Goal: Check status: Check status

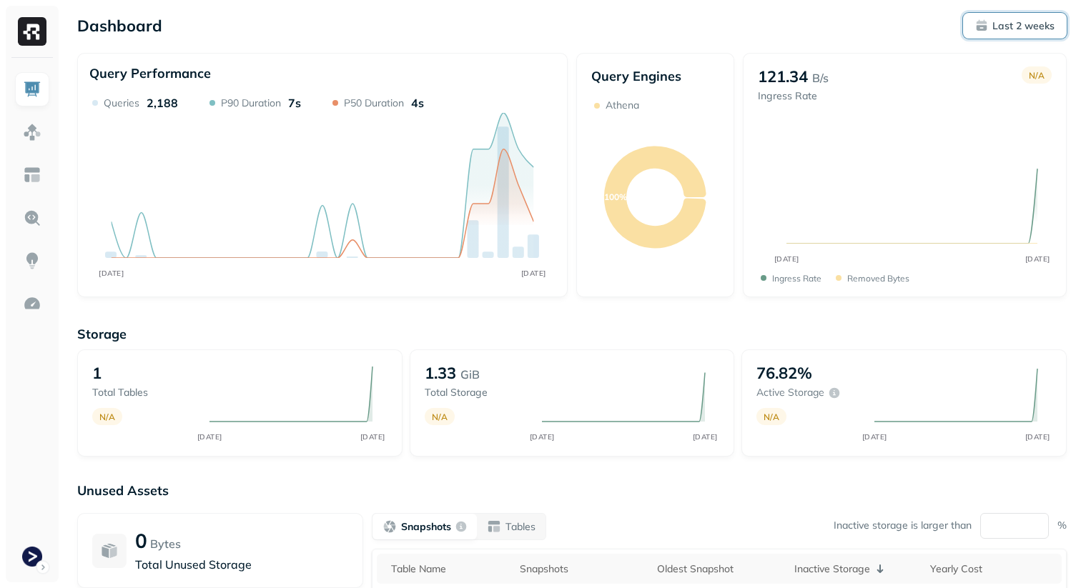
click at [1033, 26] on p "Last 2 weeks" at bounding box center [1023, 26] width 62 height 14
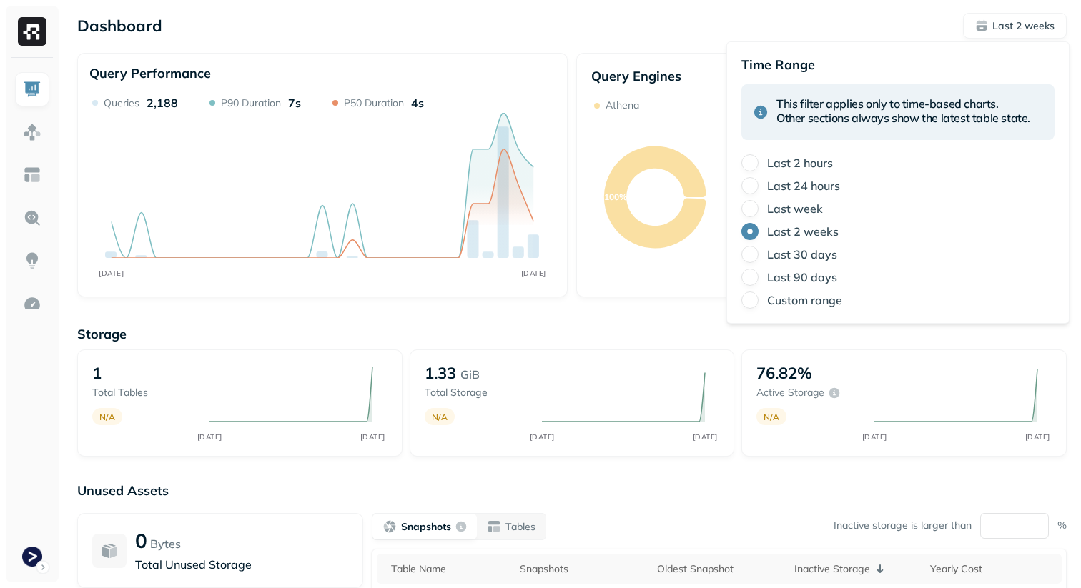
click at [793, 187] on label "Last 24 hours" at bounding box center [803, 186] width 73 height 14
click at [758, 187] on button "Last 24 hours" at bounding box center [749, 185] width 17 height 17
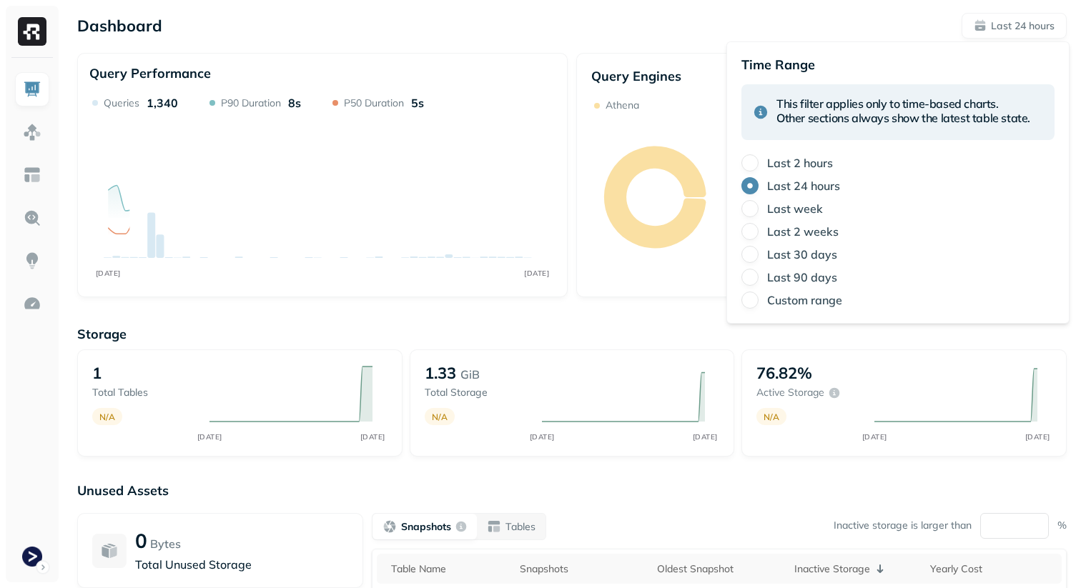
click at [833, 22] on div "Dashboard Last 24 hours" at bounding box center [571, 26] width 989 height 26
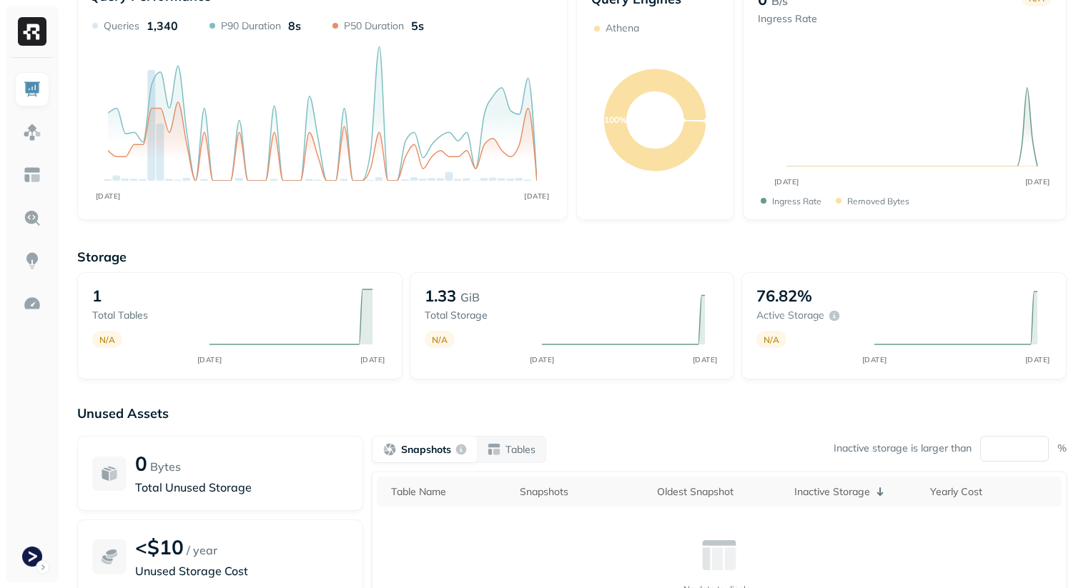
scroll to position [64, 0]
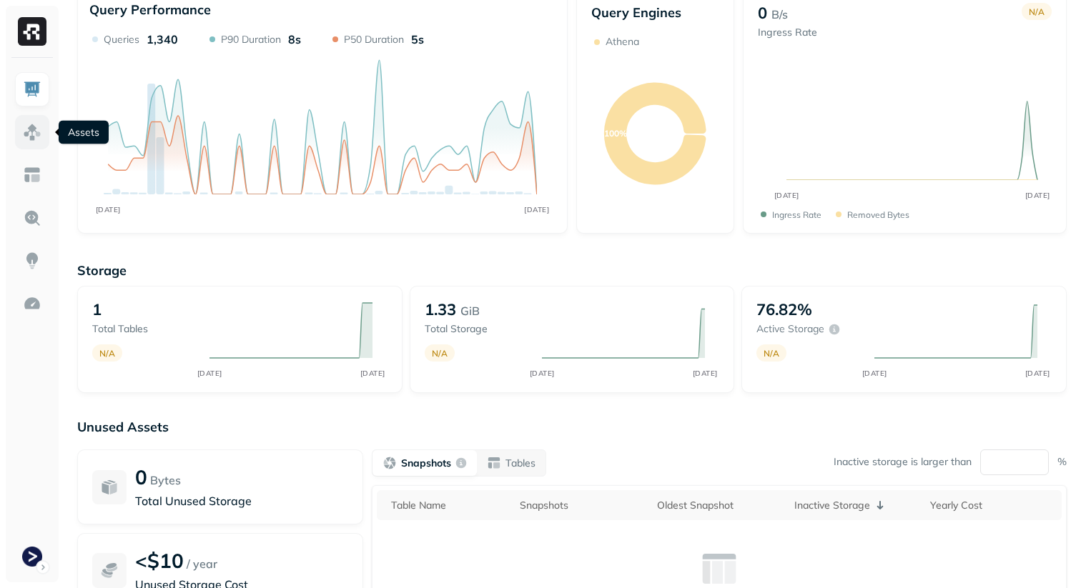
click at [28, 127] on img at bounding box center [32, 132] width 19 height 19
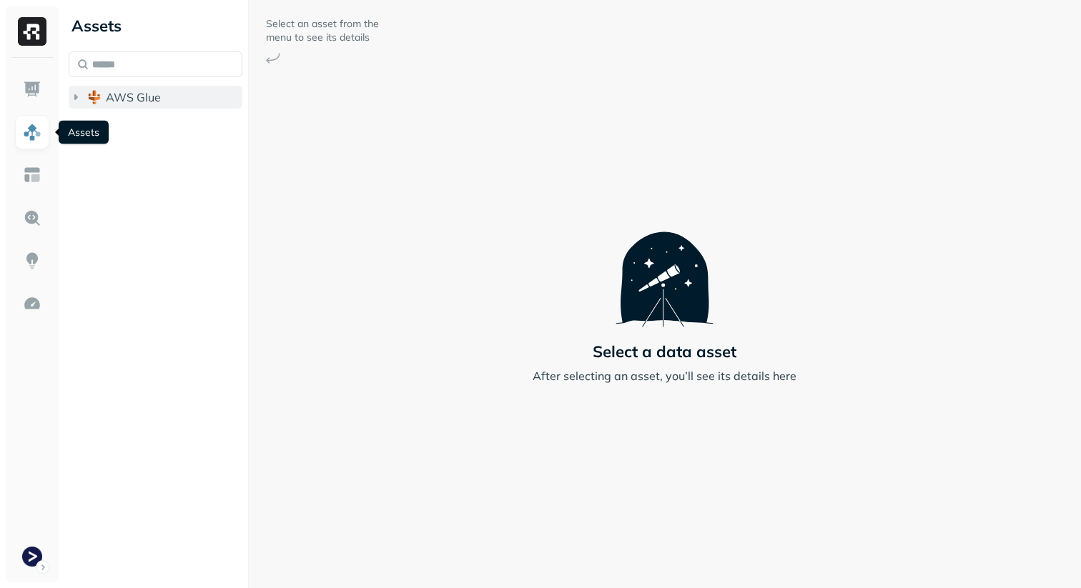
click at [149, 103] on span "AWS Glue" at bounding box center [133, 97] width 55 height 14
click at [148, 122] on span "prod_terminal_core" at bounding box center [172, 124] width 104 height 14
click at [157, 144] on p "( 1 )" at bounding box center [161, 151] width 14 height 14
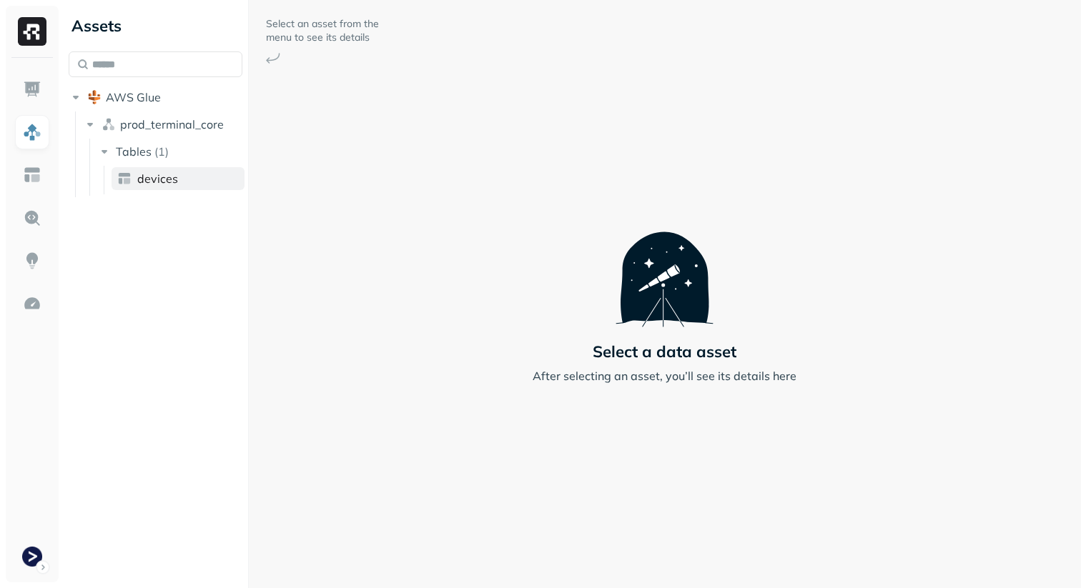
click at [166, 182] on span "devices" at bounding box center [157, 179] width 41 height 14
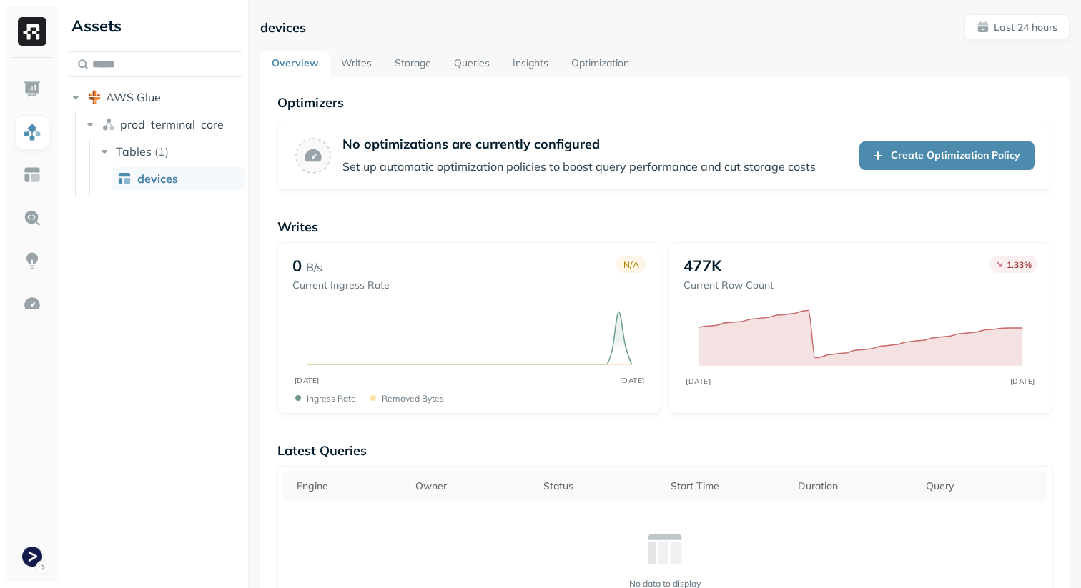
click at [423, 67] on link "Storage" at bounding box center [412, 64] width 59 height 26
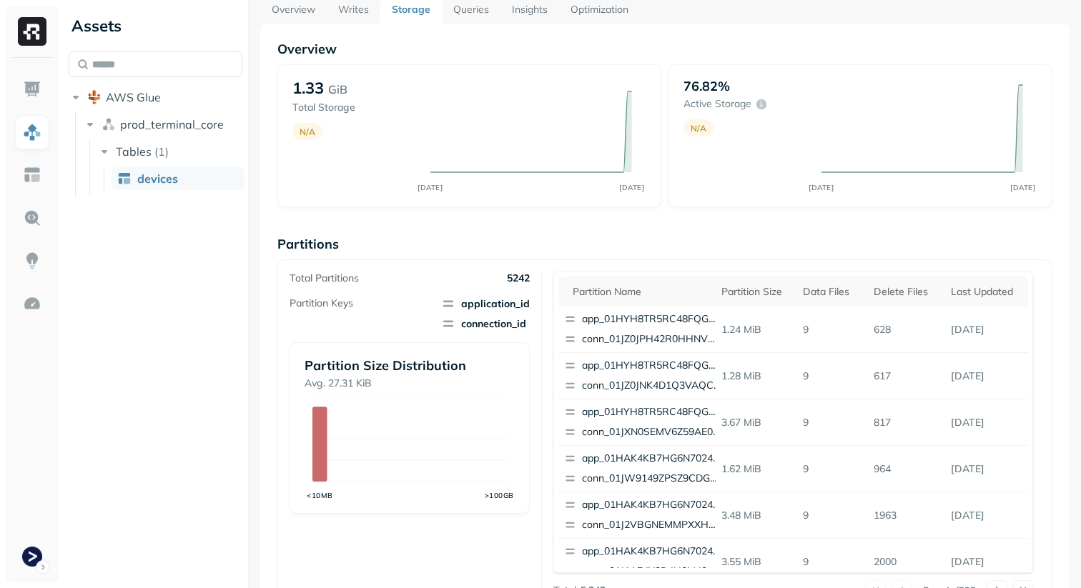
scroll to position [178, 0]
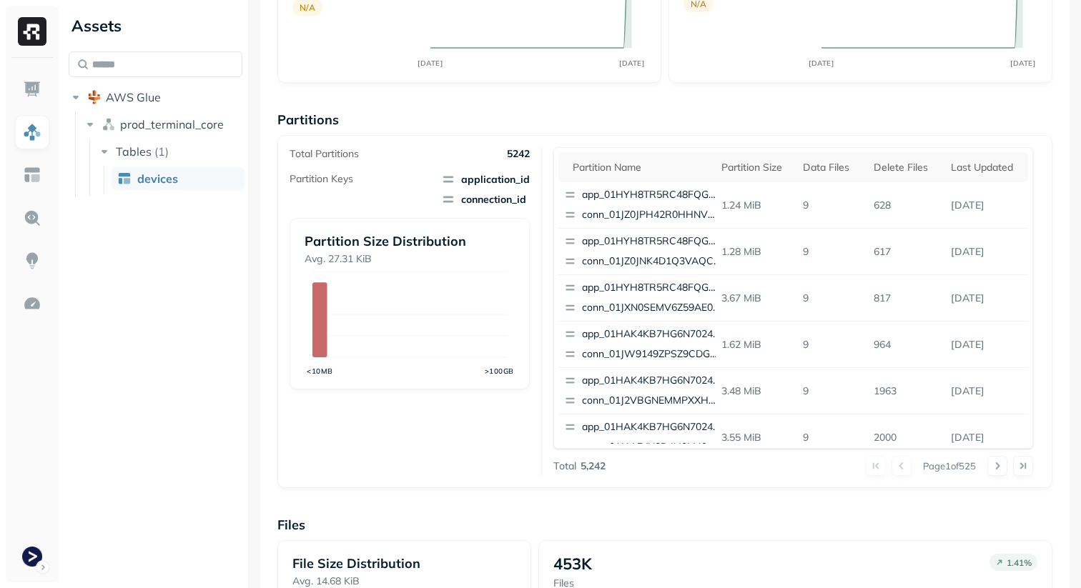
click at [518, 118] on p "Partitions" at bounding box center [664, 120] width 775 height 16
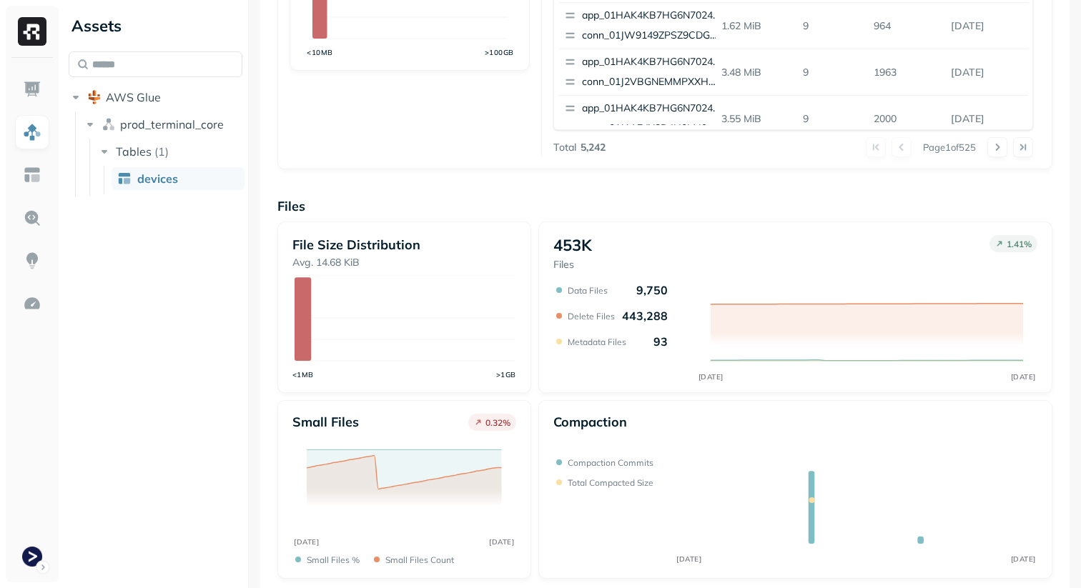
scroll to position [505, 0]
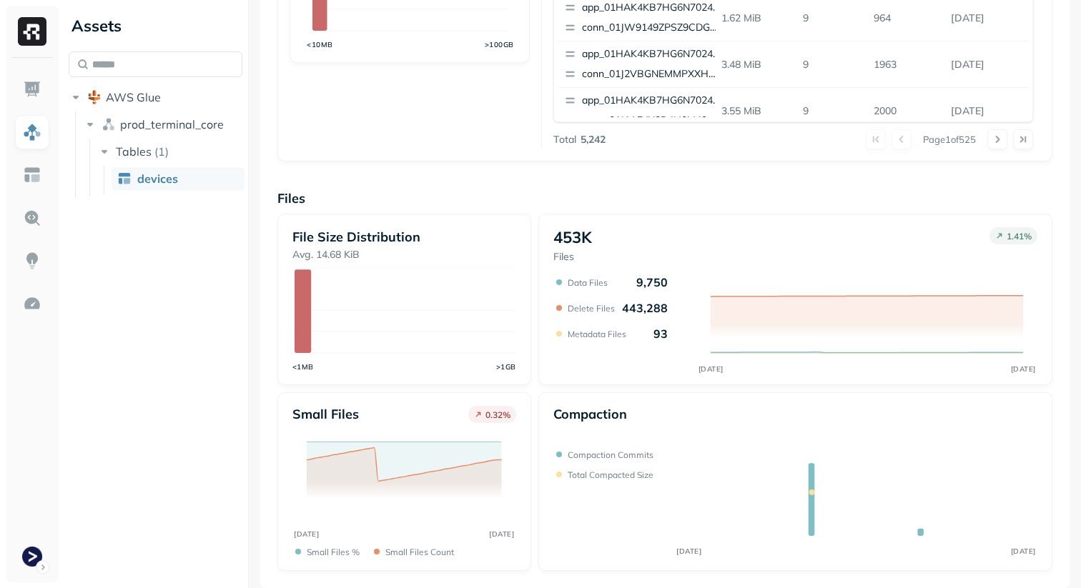
click at [752, 217] on div "453K Files 1.41 % AUG [DATE] Data Files 9,750 Delete Files 443,288 Metadata Fil…" at bounding box center [795, 300] width 514 height 172
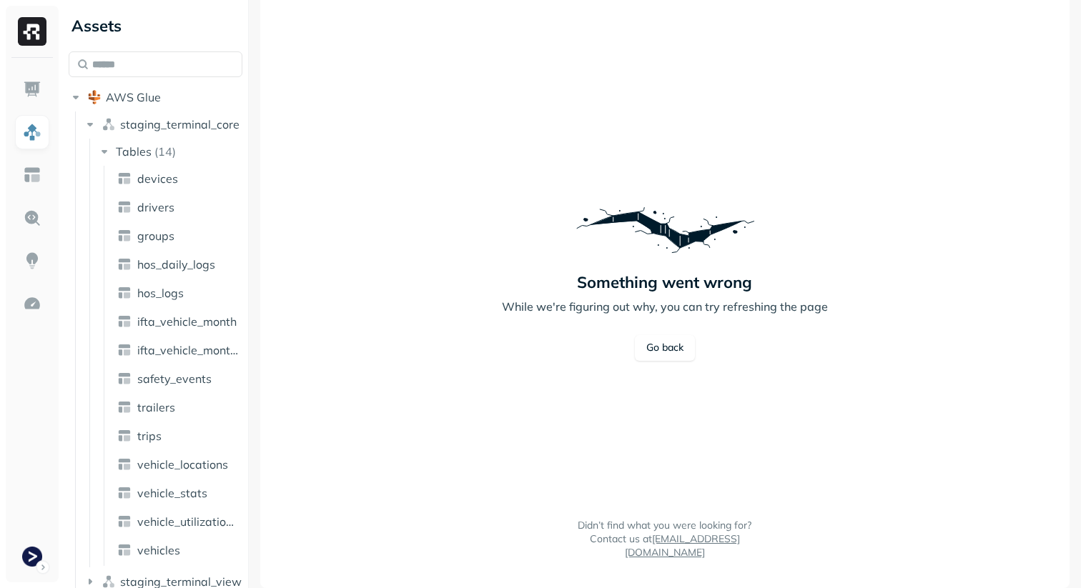
scroll to position [15, 0]
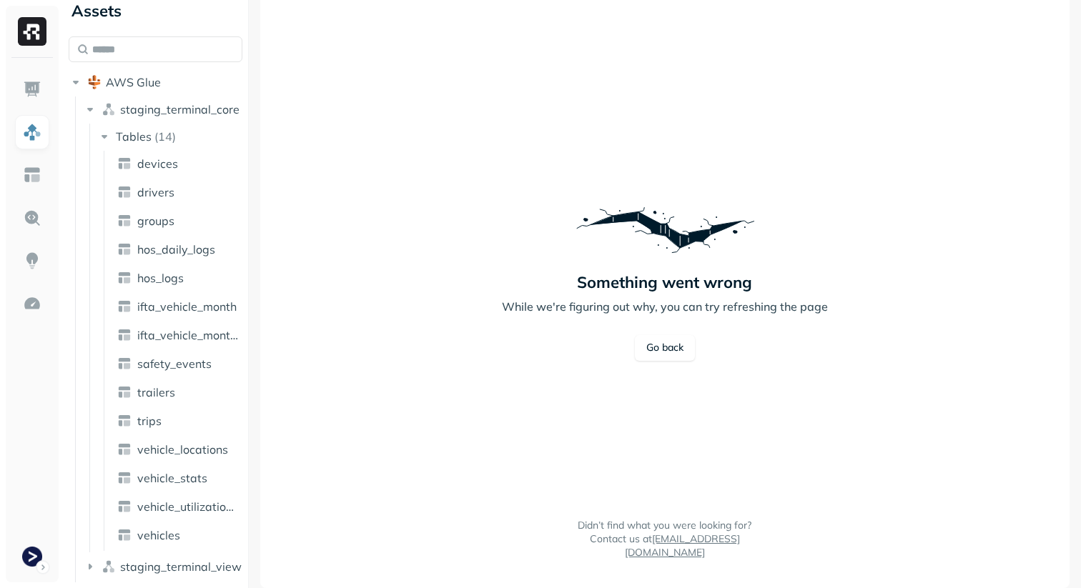
click at [81, 107] on ul "staging_terminal_core Tables ( 14 ) devices drivers groups hos_daily_logs hos_l…" at bounding box center [159, 339] width 168 height 486
click at [92, 107] on icon "button" at bounding box center [90, 109] width 14 height 14
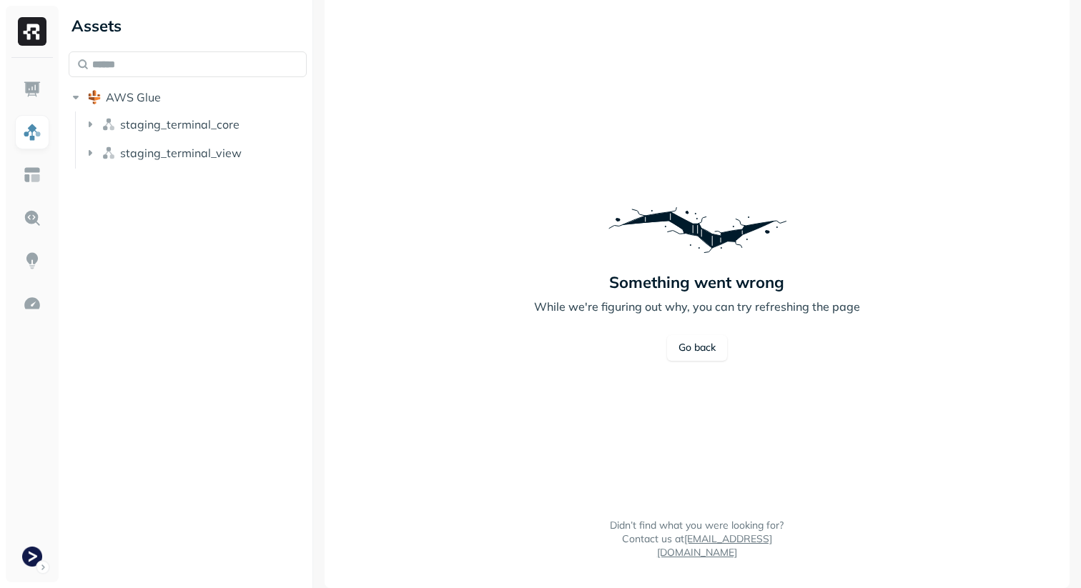
click at [312, 164] on div at bounding box center [312, 294] width 1 height 588
click at [16, 91] on link at bounding box center [32, 89] width 34 height 34
